Goal: Transaction & Acquisition: Purchase product/service

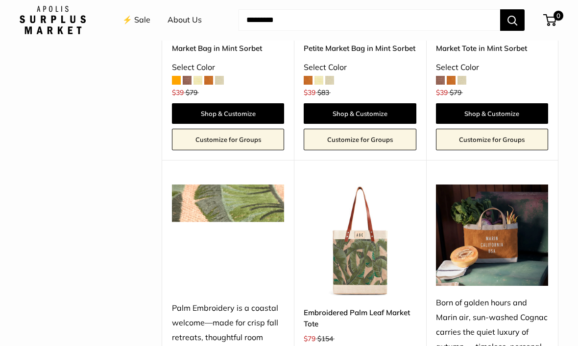
scroll to position [536, 0]
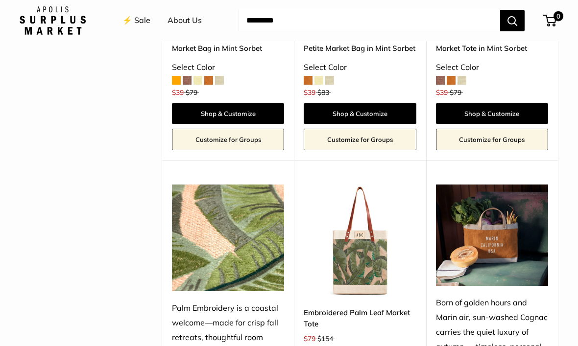
click at [374, 247] on img at bounding box center [360, 241] width 112 height 112
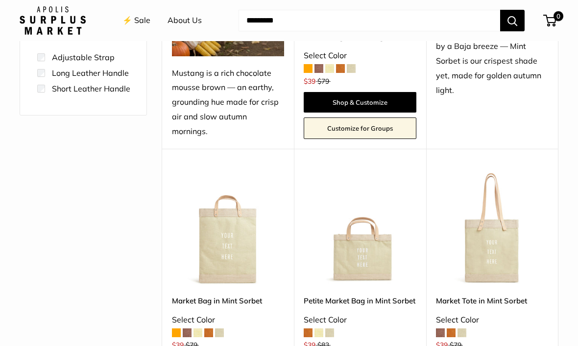
scroll to position [286, 0]
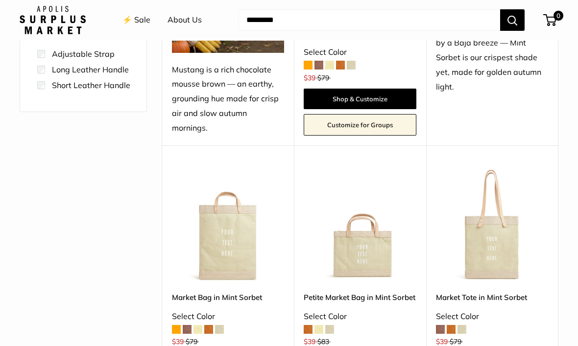
click at [496, 223] on img at bounding box center [492, 226] width 112 height 112
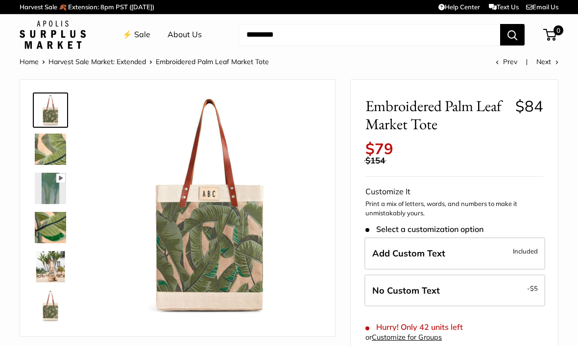
click at [477, 249] on label "Add Custom Text Included" at bounding box center [454, 253] width 181 height 32
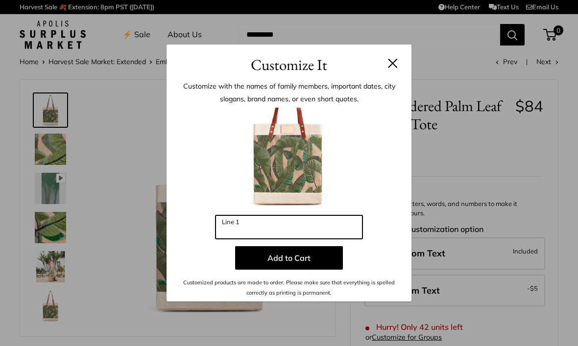
click at [300, 229] on input "Line 1" at bounding box center [288, 227] width 147 height 24
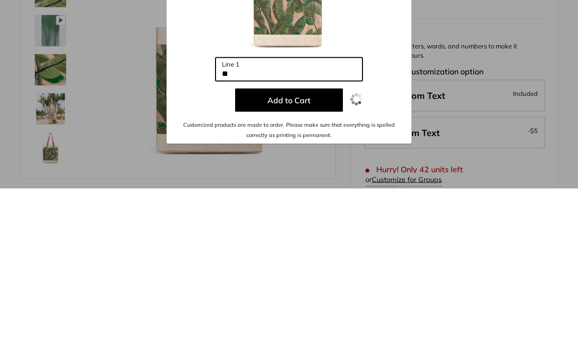
type input "*"
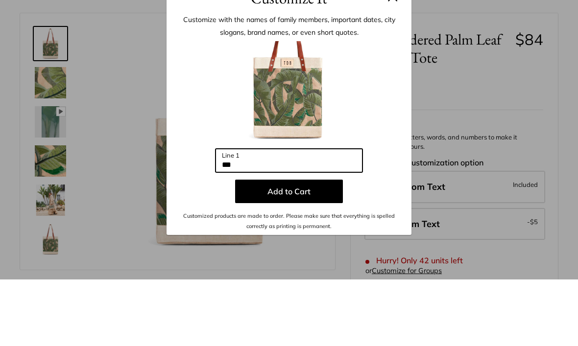
type input "***"
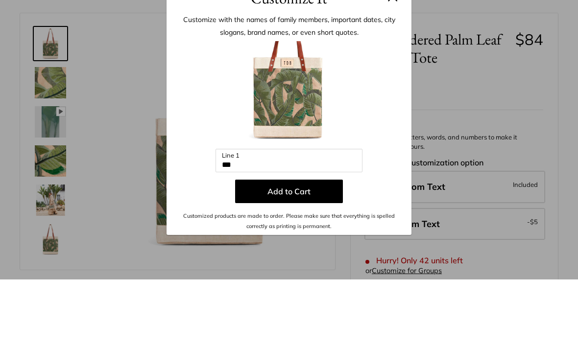
click at [395, 58] on button at bounding box center [393, 63] width 10 height 10
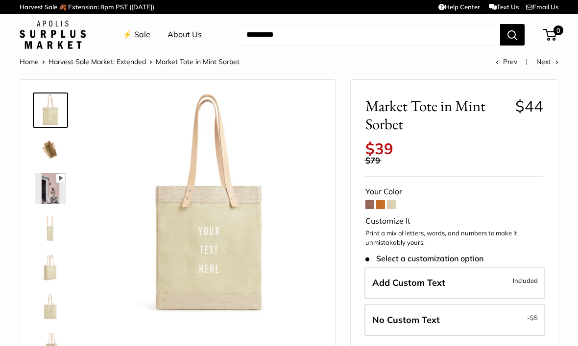
click at [395, 200] on span at bounding box center [391, 204] width 9 height 9
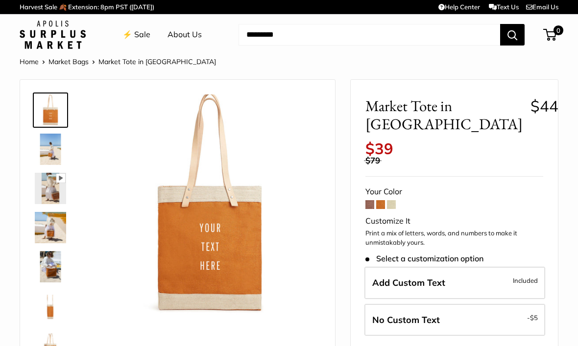
click at [393, 200] on span at bounding box center [391, 204] width 9 height 9
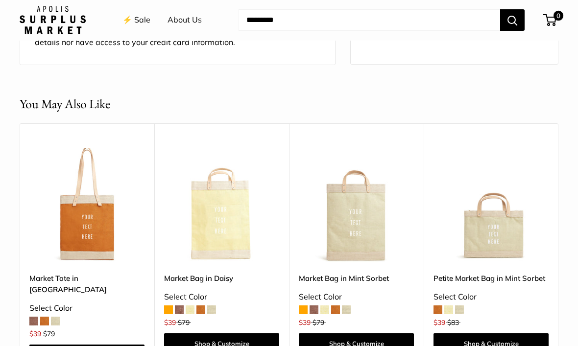
scroll to position [844, 0]
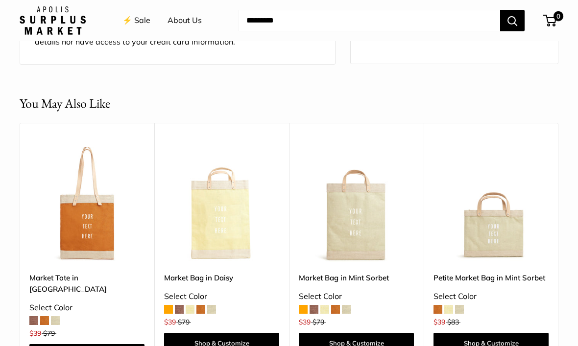
click at [506, 227] on img at bounding box center [490, 204] width 115 height 115
click at [485, 182] on img at bounding box center [490, 204] width 115 height 115
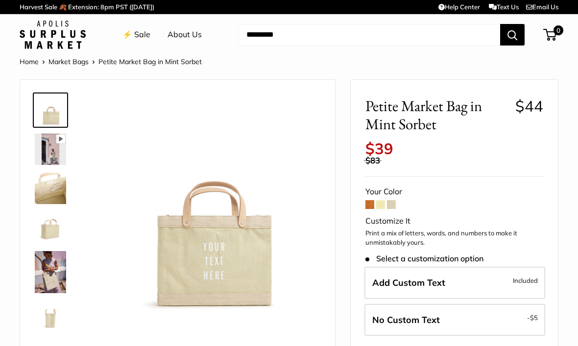
click at [394, 200] on span at bounding box center [391, 204] width 9 height 9
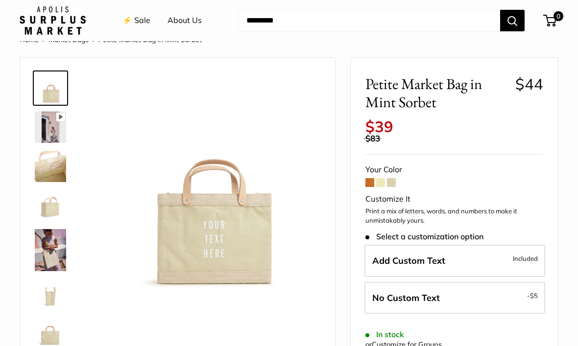
scroll to position [23, 0]
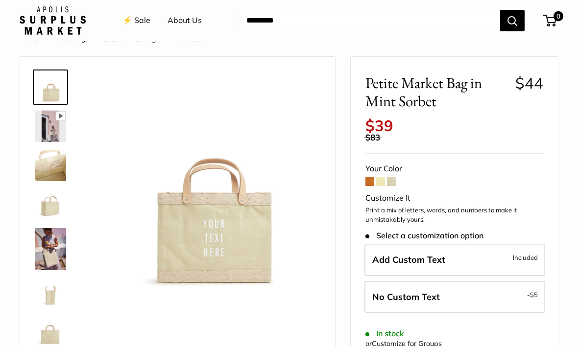
click at [484, 246] on label "Add Custom Text Included" at bounding box center [454, 260] width 181 height 32
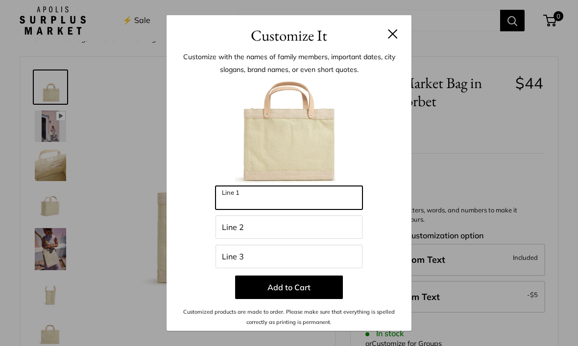
click at [279, 210] on input "Line 1" at bounding box center [288, 198] width 147 height 24
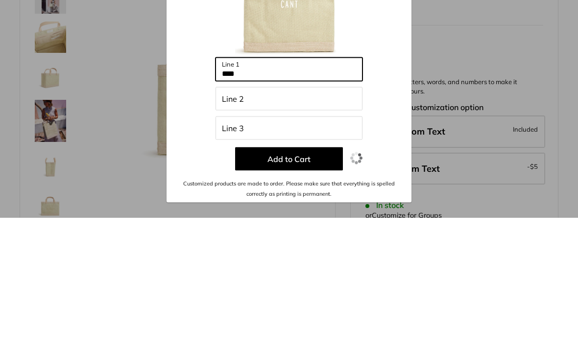
type input "****"
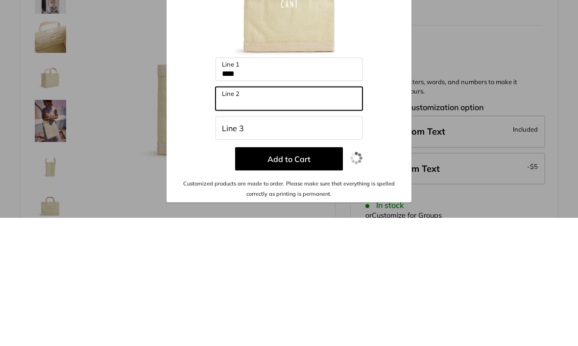
click at [285, 215] on input "Line 2" at bounding box center [288, 227] width 147 height 24
type input "******"
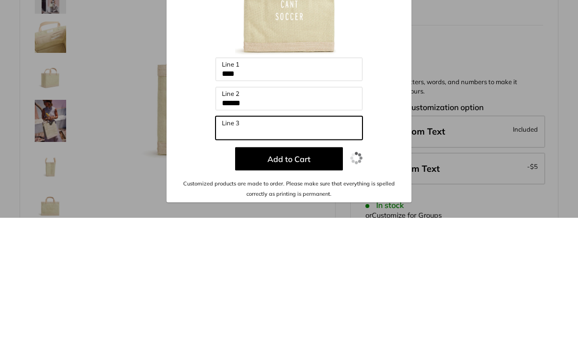
click at [288, 245] on input "Line 3" at bounding box center [288, 257] width 147 height 24
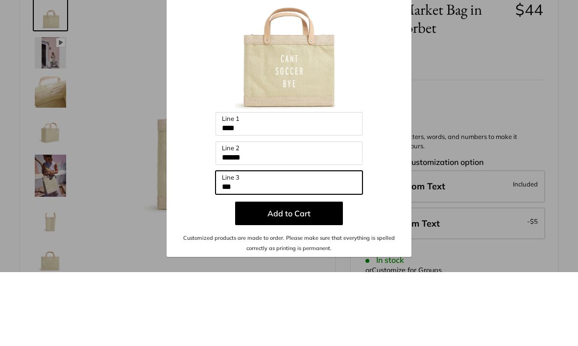
type input "***"
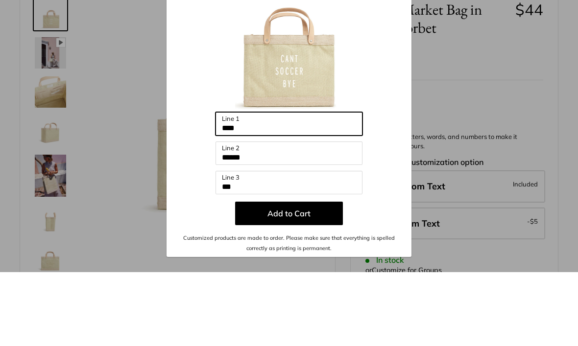
click at [256, 186] on input "****" at bounding box center [288, 198] width 147 height 24
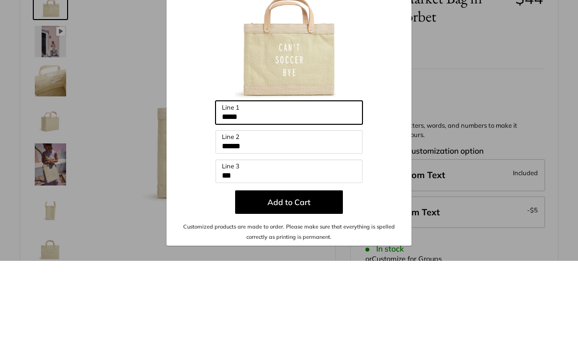
type input "*****"
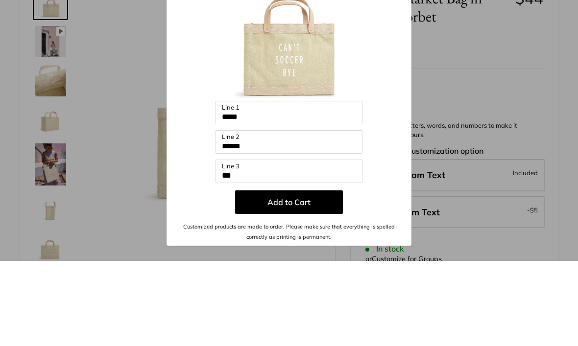
click at [534, 74] on div "Customize It Customize with the names of family members, important dates, city …" at bounding box center [289, 173] width 578 height 346
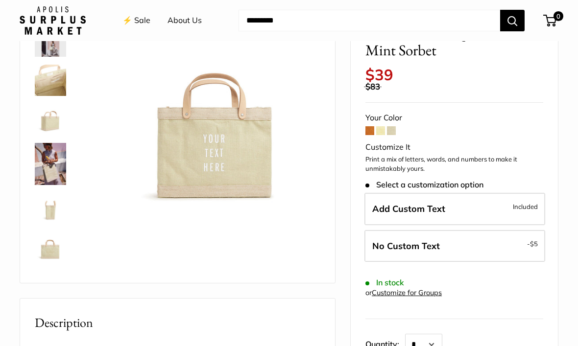
click at [536, 201] on span "Included" at bounding box center [525, 207] width 25 height 12
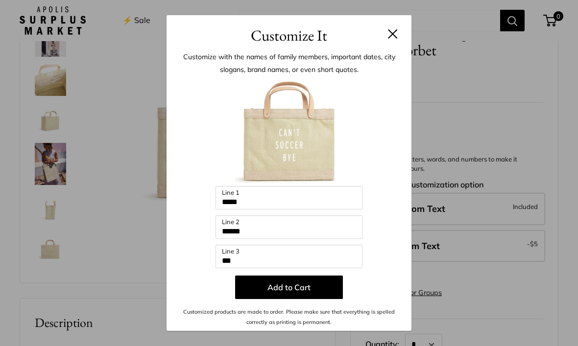
click at [326, 299] on button "Add to Cart" at bounding box center [289, 288] width 108 height 24
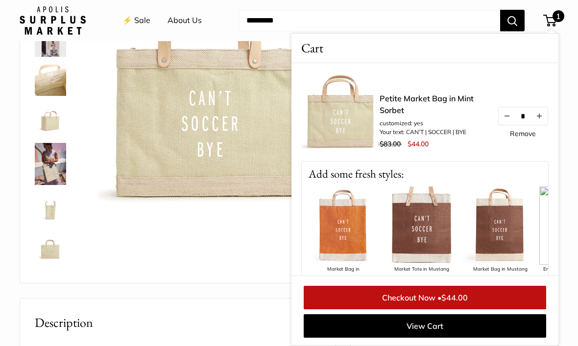
click at [251, 270] on div "Pause Play % buffered 00:00 Unmute Mute Exit fullscreen Enter fullscreen Play S…" at bounding box center [177, 127] width 290 height 292
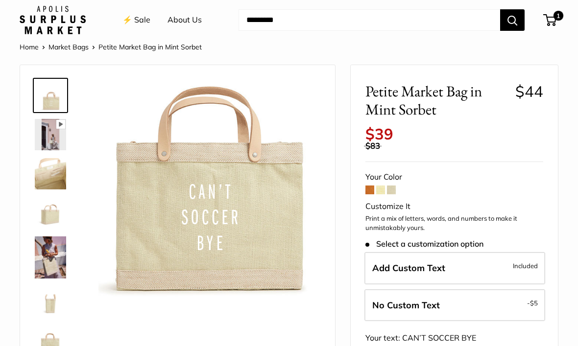
scroll to position [0, 0]
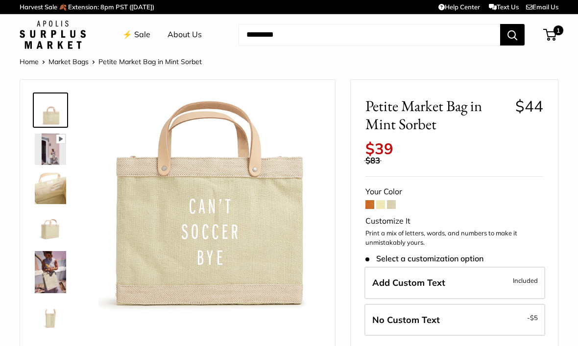
click at [146, 39] on link "⚡️ Sale" at bounding box center [136, 34] width 28 height 15
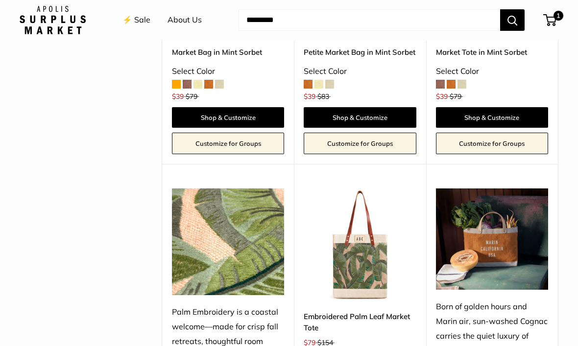
scroll to position [564, 0]
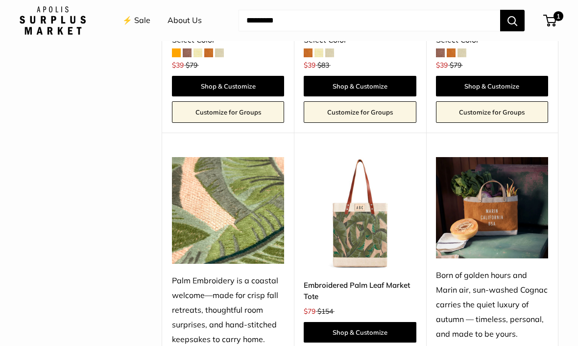
click at [373, 322] on link "Shop & Customize" at bounding box center [360, 332] width 112 height 21
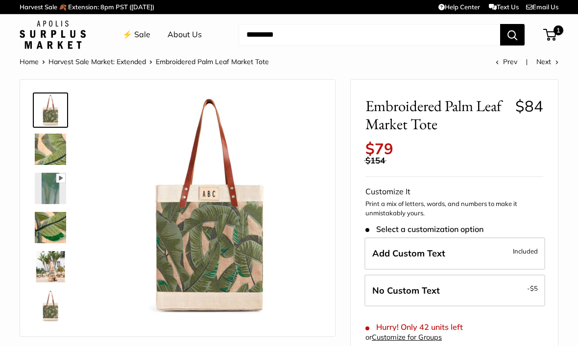
click at [453, 243] on label "Add Custom Text Included" at bounding box center [454, 253] width 181 height 32
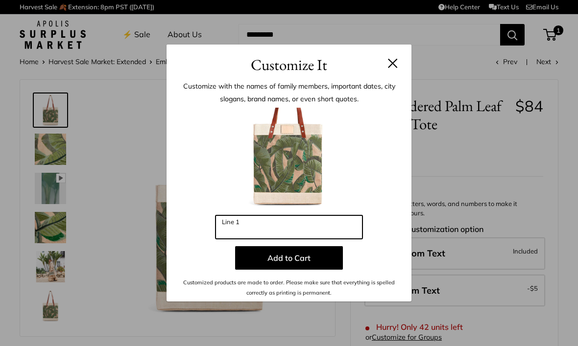
click at [288, 228] on input "Line 1" at bounding box center [288, 227] width 147 height 24
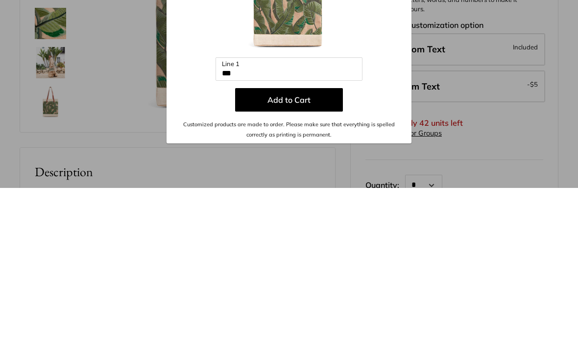
scroll to position [188, 0]
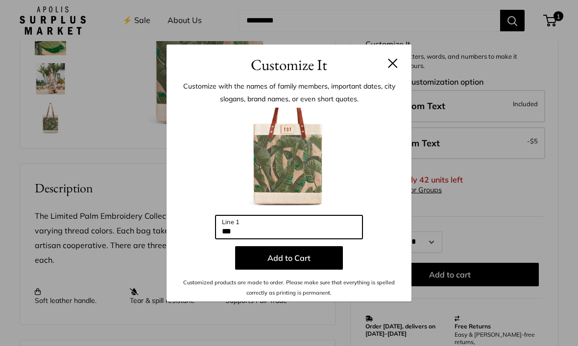
type input "***"
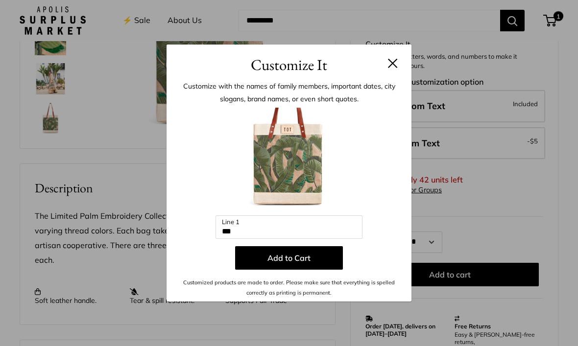
click at [299, 270] on button "Add to Cart" at bounding box center [289, 258] width 108 height 24
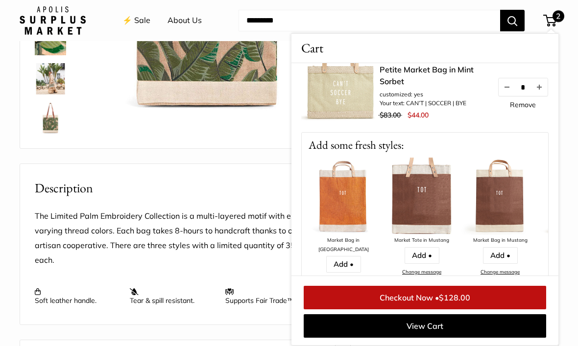
scroll to position [147, 0]
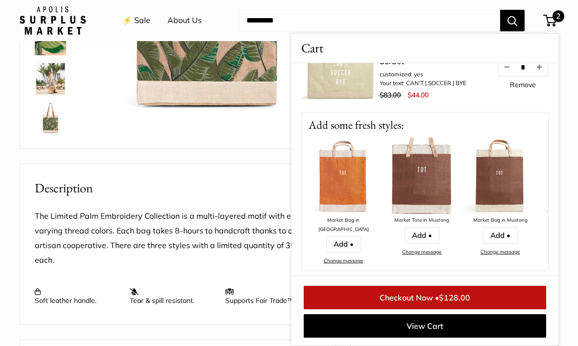
click at [539, 266] on div "Market Bag in [GEOGRAPHIC_DATA] Add • Change message Market Tote in [GEOGRAPHIC…" at bounding box center [425, 204] width 246 height 133
click at [494, 309] on link "Checkout Now • $128.00" at bounding box center [425, 298] width 242 height 24
